Goal: Task Accomplishment & Management: Use online tool/utility

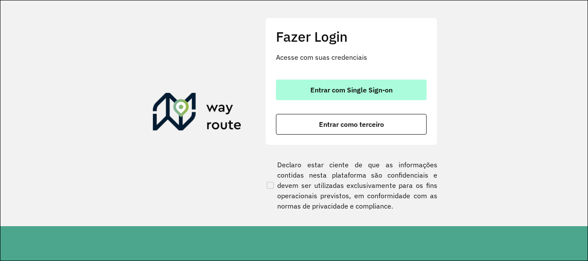
click at [378, 92] on span "Entrar com Single Sign-on" at bounding box center [351, 89] width 82 height 7
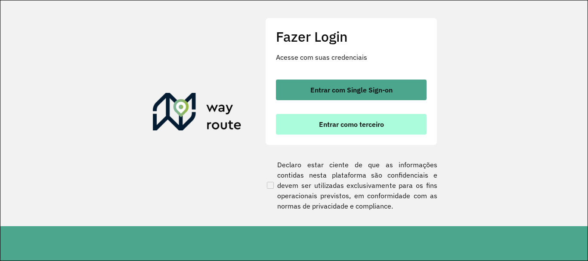
click at [350, 120] on button "Entrar como terceiro" at bounding box center [351, 124] width 151 height 21
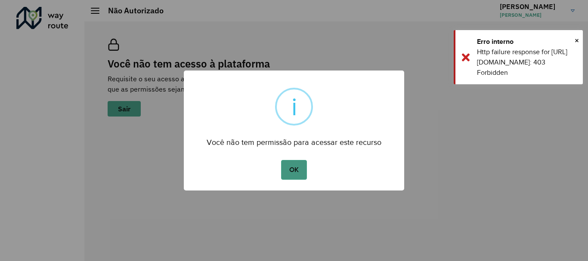
click at [286, 170] on button "OK" at bounding box center [293, 170] width 25 height 20
